Goal: Information Seeking & Learning: Check status

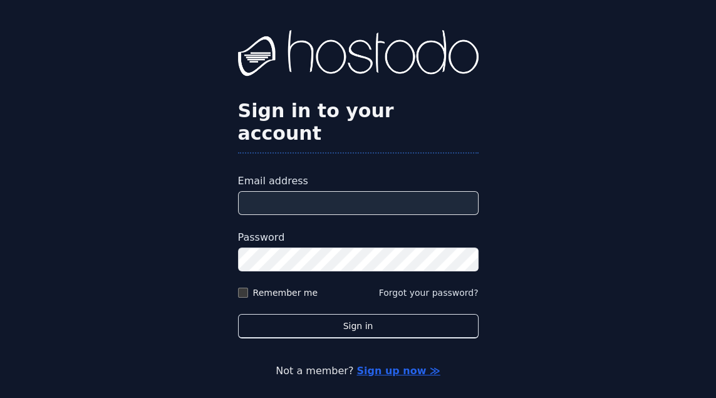
click at [376, 213] on input "Email address" at bounding box center [358, 203] width 241 height 24
type input "**********"
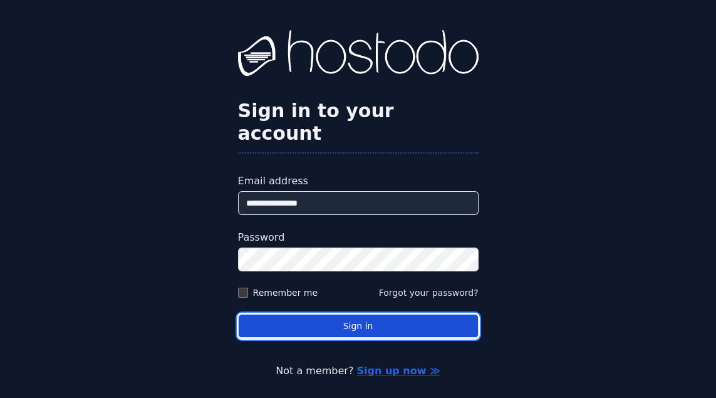
click at [291, 338] on button "Sign in" at bounding box center [358, 326] width 241 height 24
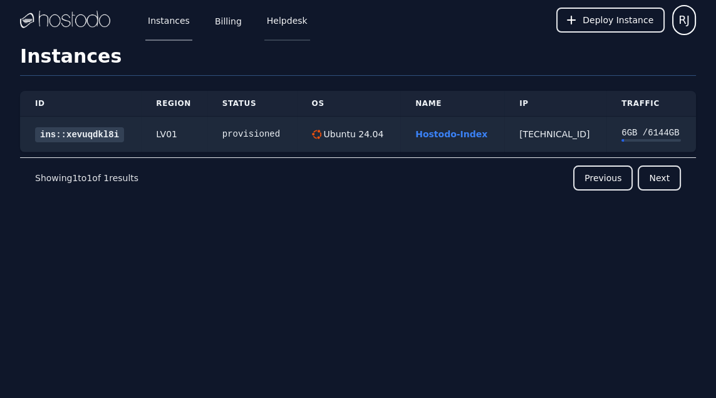
click at [286, 23] on link "Helpdesk" at bounding box center [287, 19] width 46 height 41
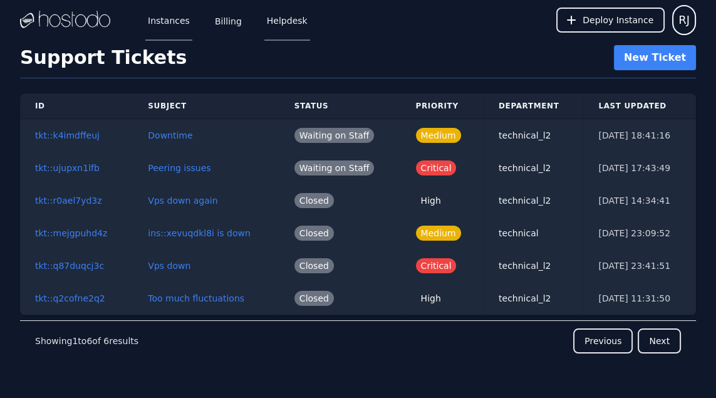
click at [160, 21] on link "Instances" at bounding box center [168, 19] width 47 height 41
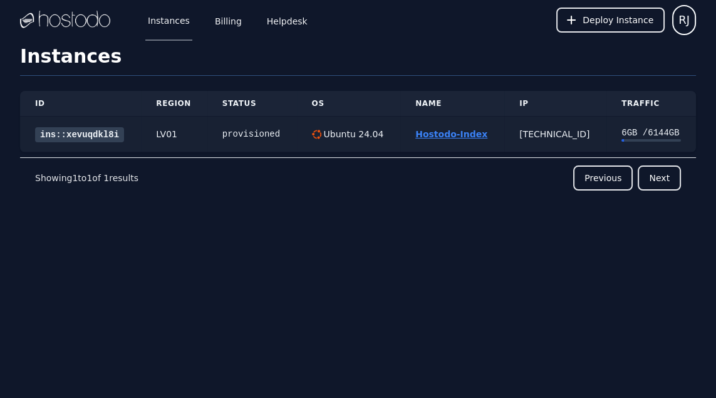
click at [420, 138] on link "Hostodo-Index" at bounding box center [451, 134] width 72 height 10
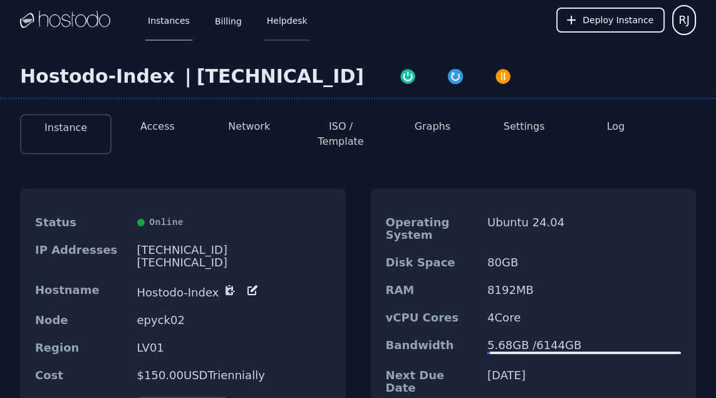
click at [284, 16] on link "Helpdesk" at bounding box center [287, 19] width 46 height 41
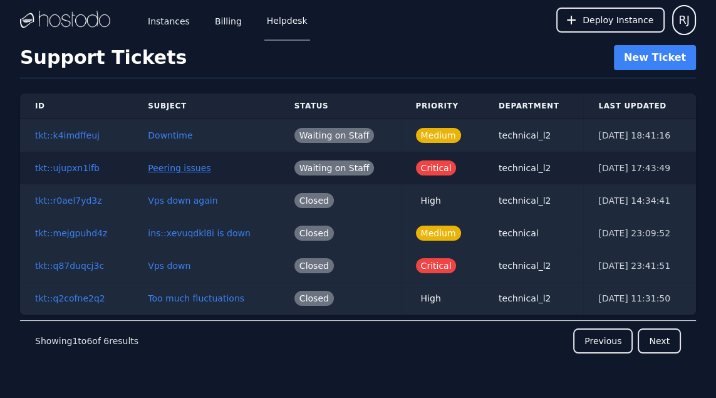
click at [184, 166] on button "Peering issues" at bounding box center [179, 168] width 63 height 13
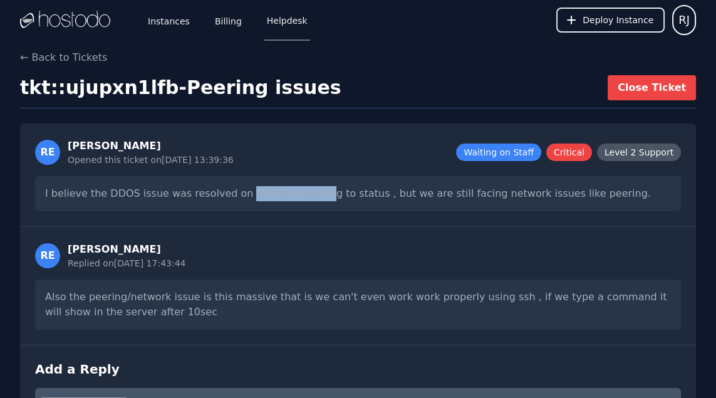
click at [175, 212] on div "RE Redox Jung Opened this ticket on 30/08/2025, 13:39:36 Waiting on Staff Criti…" at bounding box center [358, 174] width 676 height 103
copy div "DDOS issue was resolved on August 25, 2025"
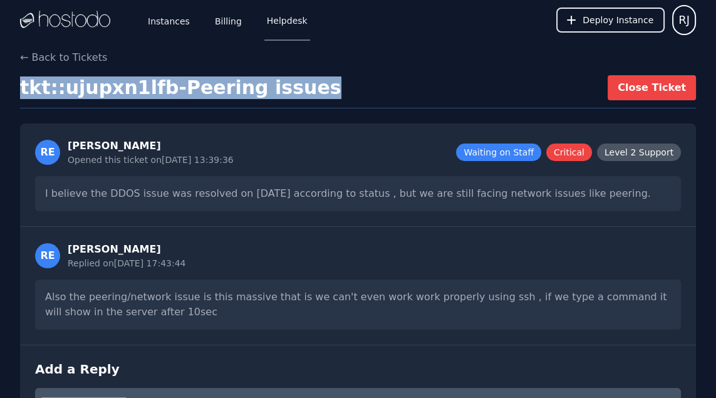
copy h1 "tkt::ujupxn1lfb - Peering issues"
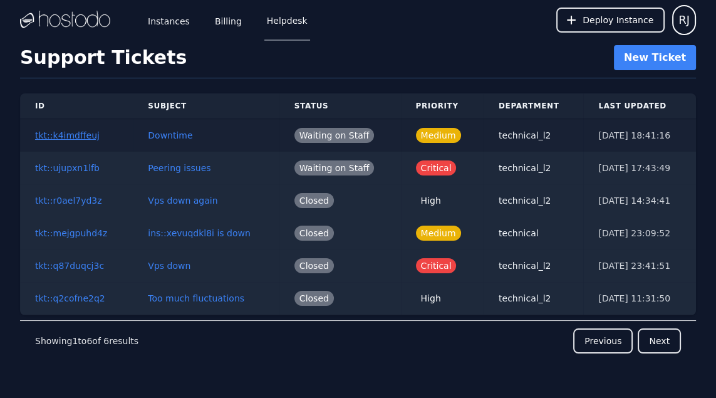
click at [75, 137] on button "tkt::k4imdffeuj" at bounding box center [67, 135] width 65 height 13
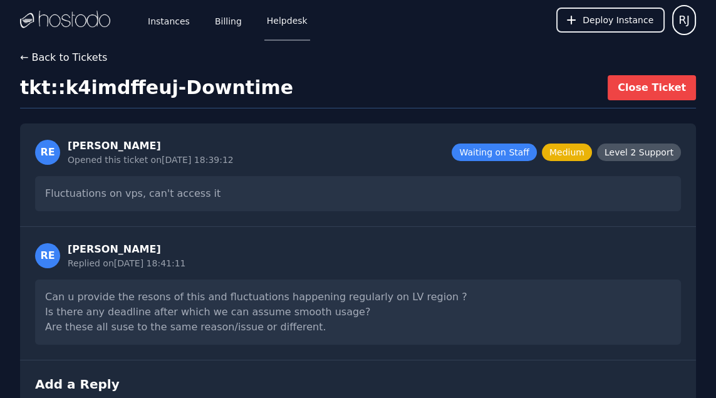
click at [26, 59] on button "← Back to Tickets" at bounding box center [63, 57] width 87 height 15
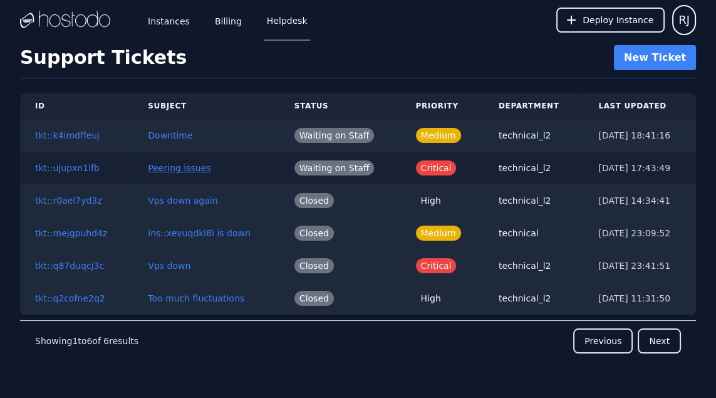
click at [170, 164] on button "Peering issues" at bounding box center [179, 168] width 63 height 13
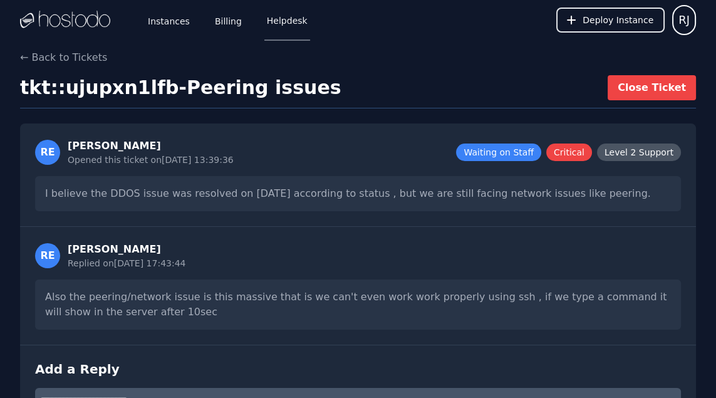
click at [199, 160] on div "Opened this ticket on 30/08/2025, 13:39:36" at bounding box center [151, 159] width 166 height 13
click at [78, 56] on button "← Back to Tickets" at bounding box center [63, 57] width 87 height 15
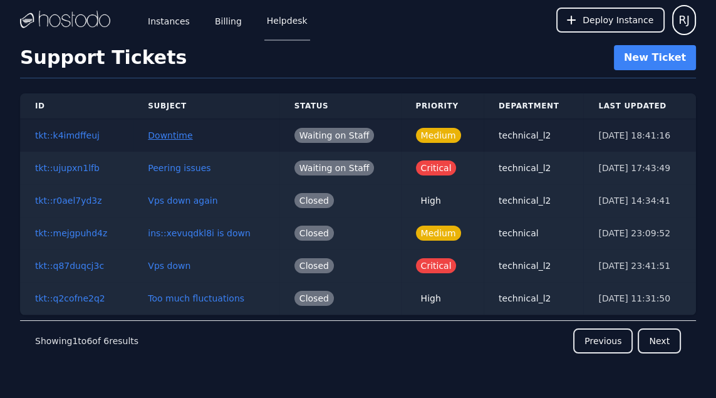
click at [165, 132] on button "Downtime" at bounding box center [170, 135] width 44 height 13
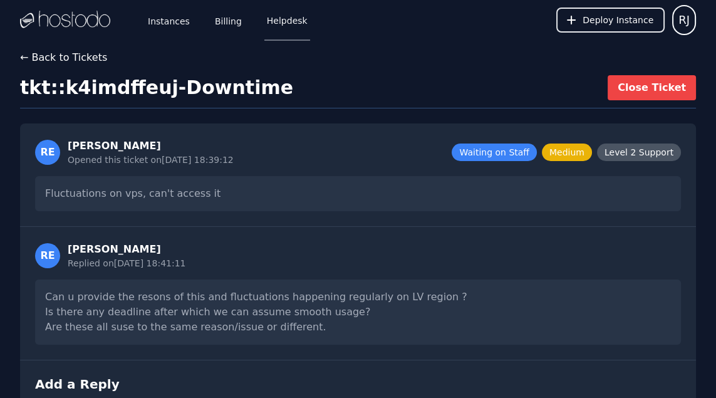
click at [86, 60] on button "← Back to Tickets" at bounding box center [63, 57] width 87 height 15
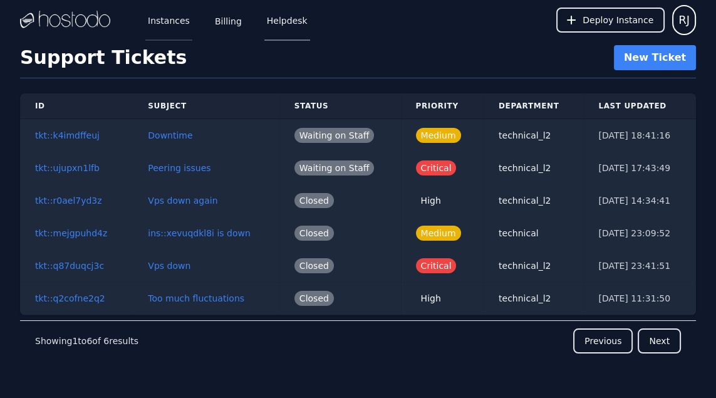
click at [167, 27] on link "Instances" at bounding box center [168, 19] width 47 height 41
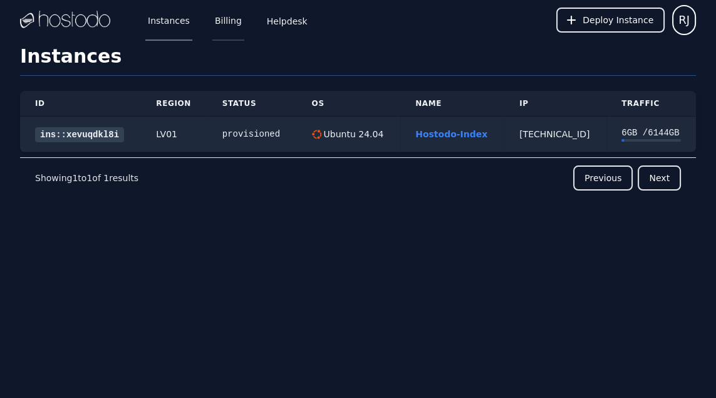
click at [224, 28] on link "Billing" at bounding box center [228, 19] width 32 height 41
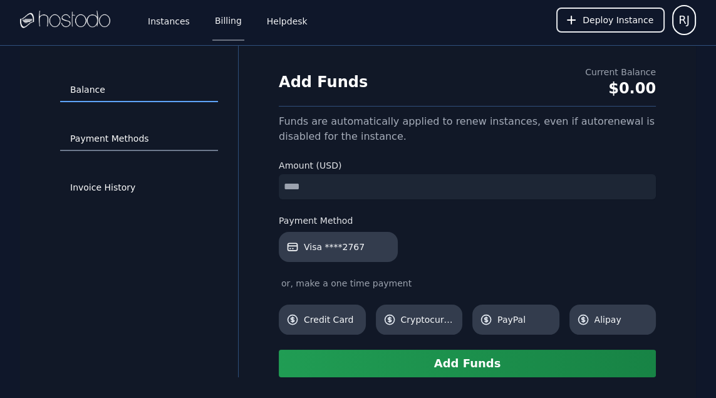
click at [121, 136] on link "Payment Methods" at bounding box center [139, 139] width 158 height 24
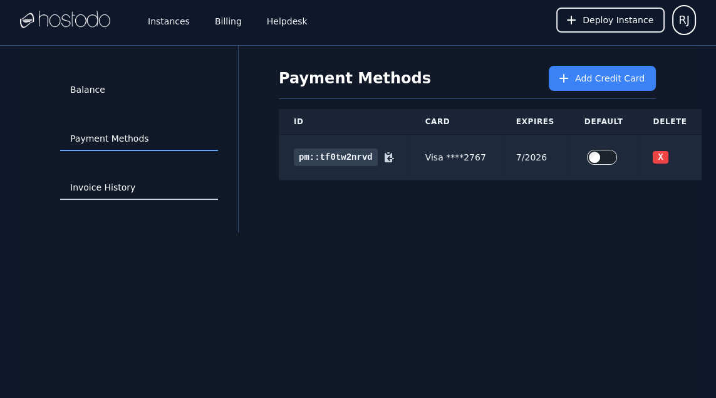
click at [113, 180] on link "Invoice History" at bounding box center [139, 188] width 158 height 24
